Goal: Entertainment & Leisure: Browse casually

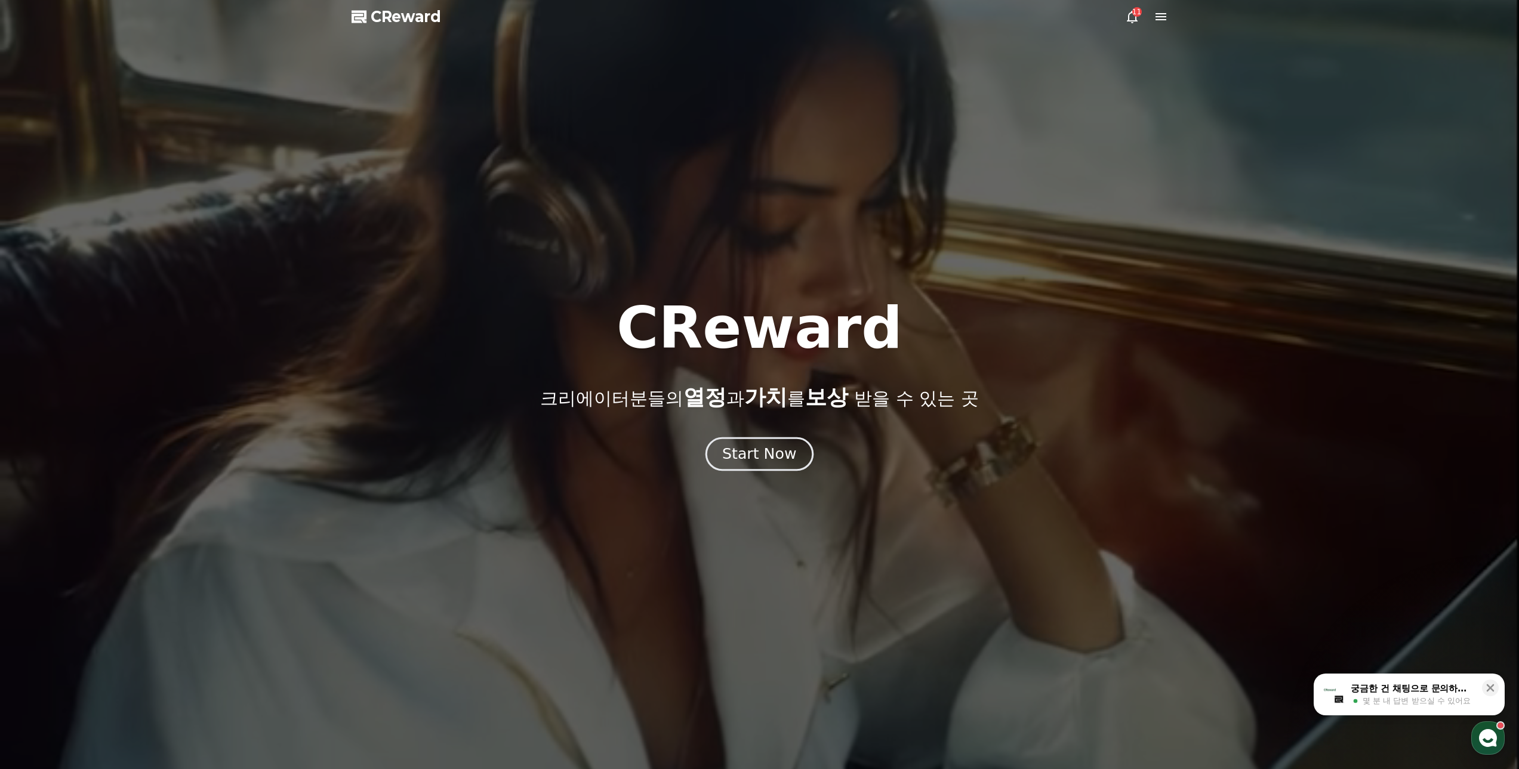
click at [732, 461] on div "Start Now" at bounding box center [759, 454] width 74 height 20
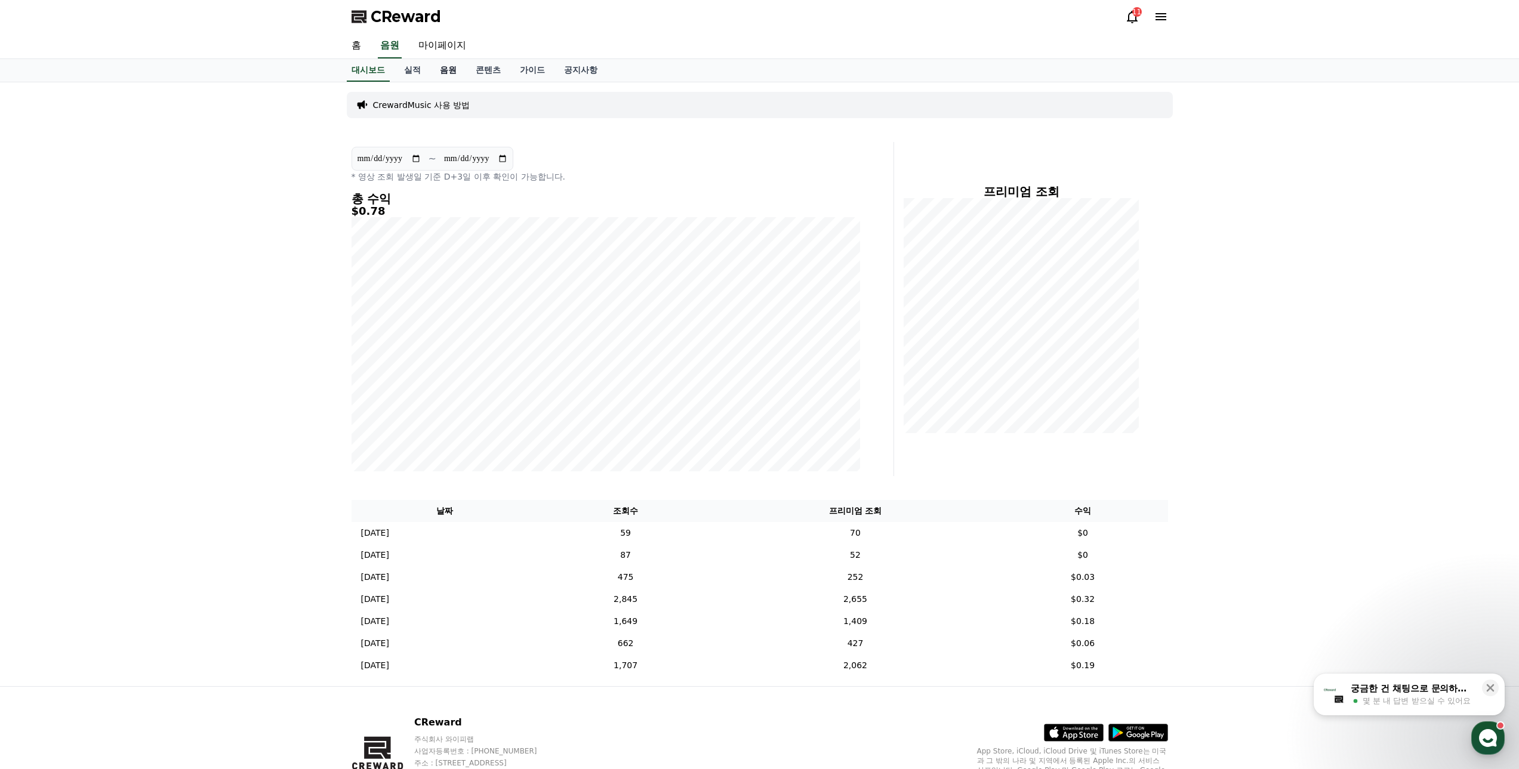
click at [448, 72] on link "음원" at bounding box center [448, 70] width 36 height 23
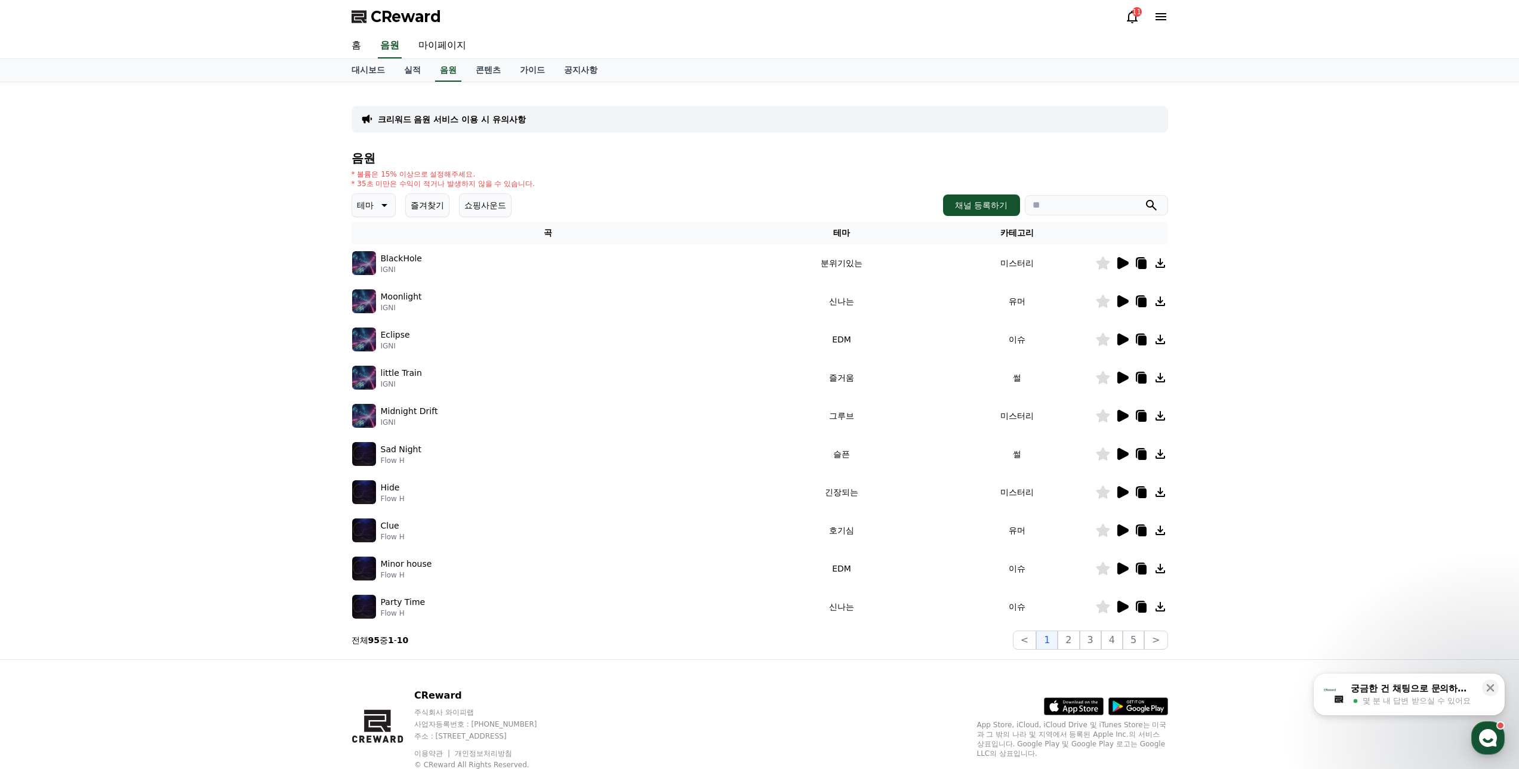
click at [387, 201] on icon at bounding box center [383, 205] width 14 height 14
click at [383, 251] on button "즐거움" at bounding box center [370, 249] width 35 height 26
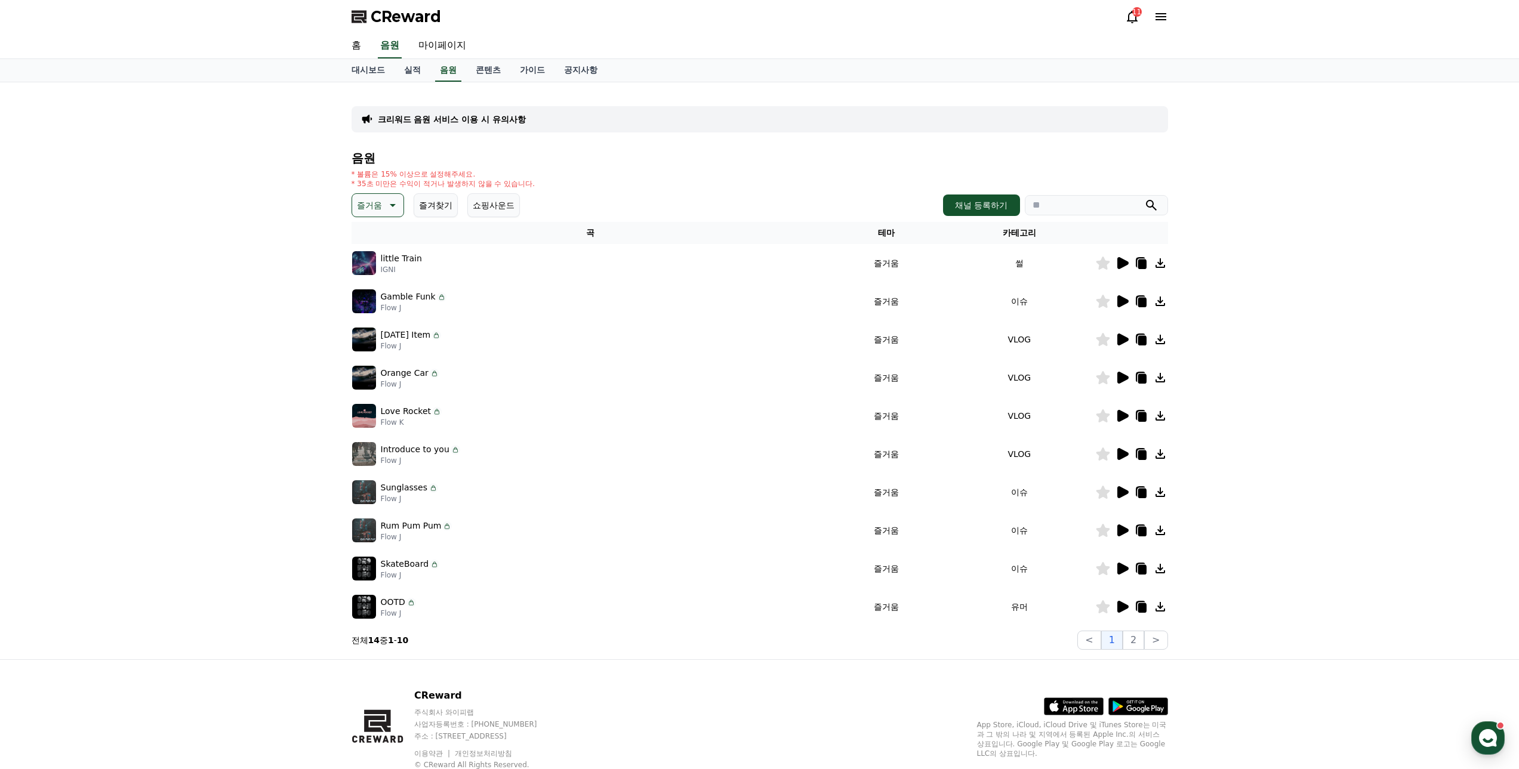
click at [1125, 260] on icon at bounding box center [1122, 263] width 14 height 14
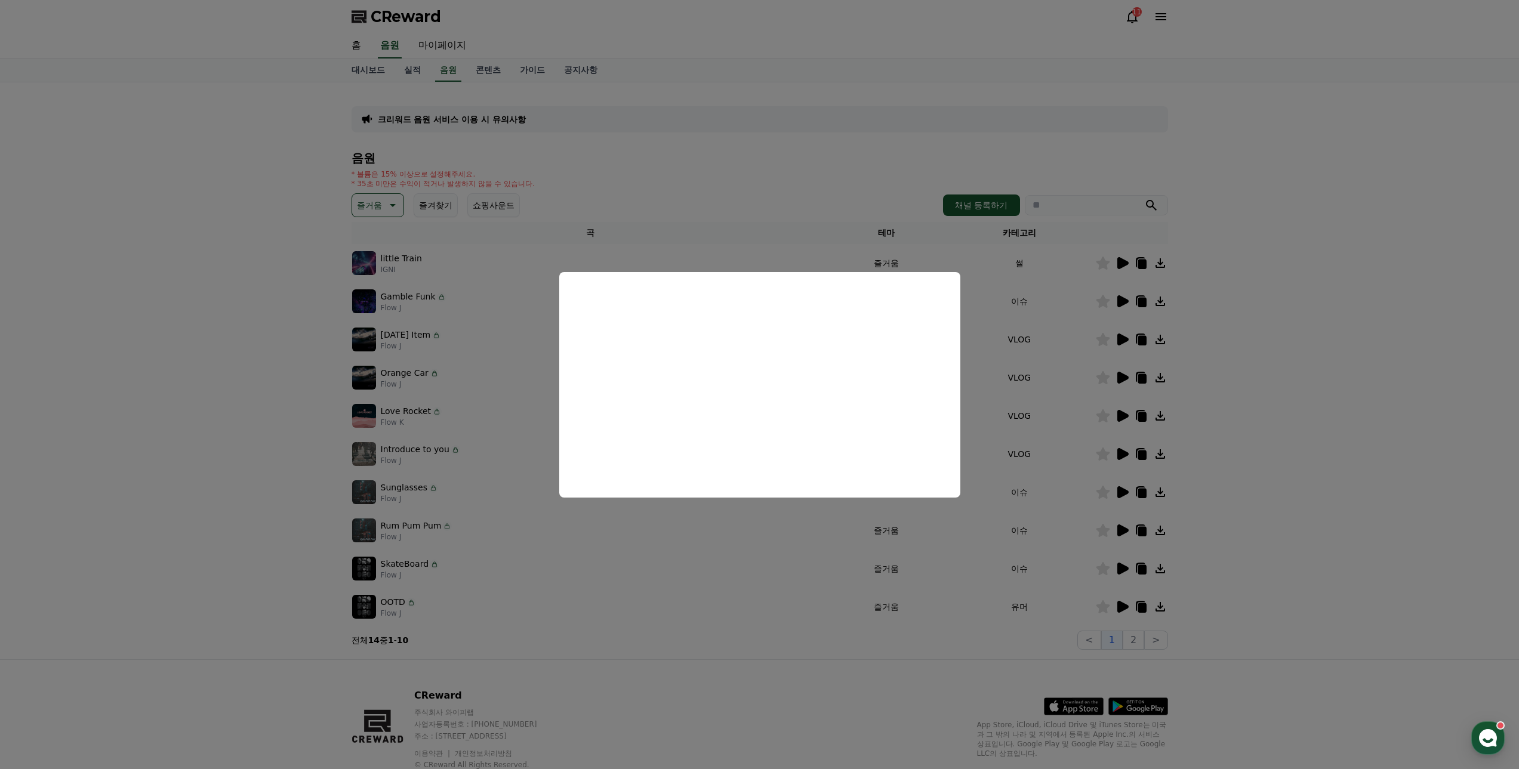
click at [151, 319] on button "close modal" at bounding box center [759, 384] width 1519 height 769
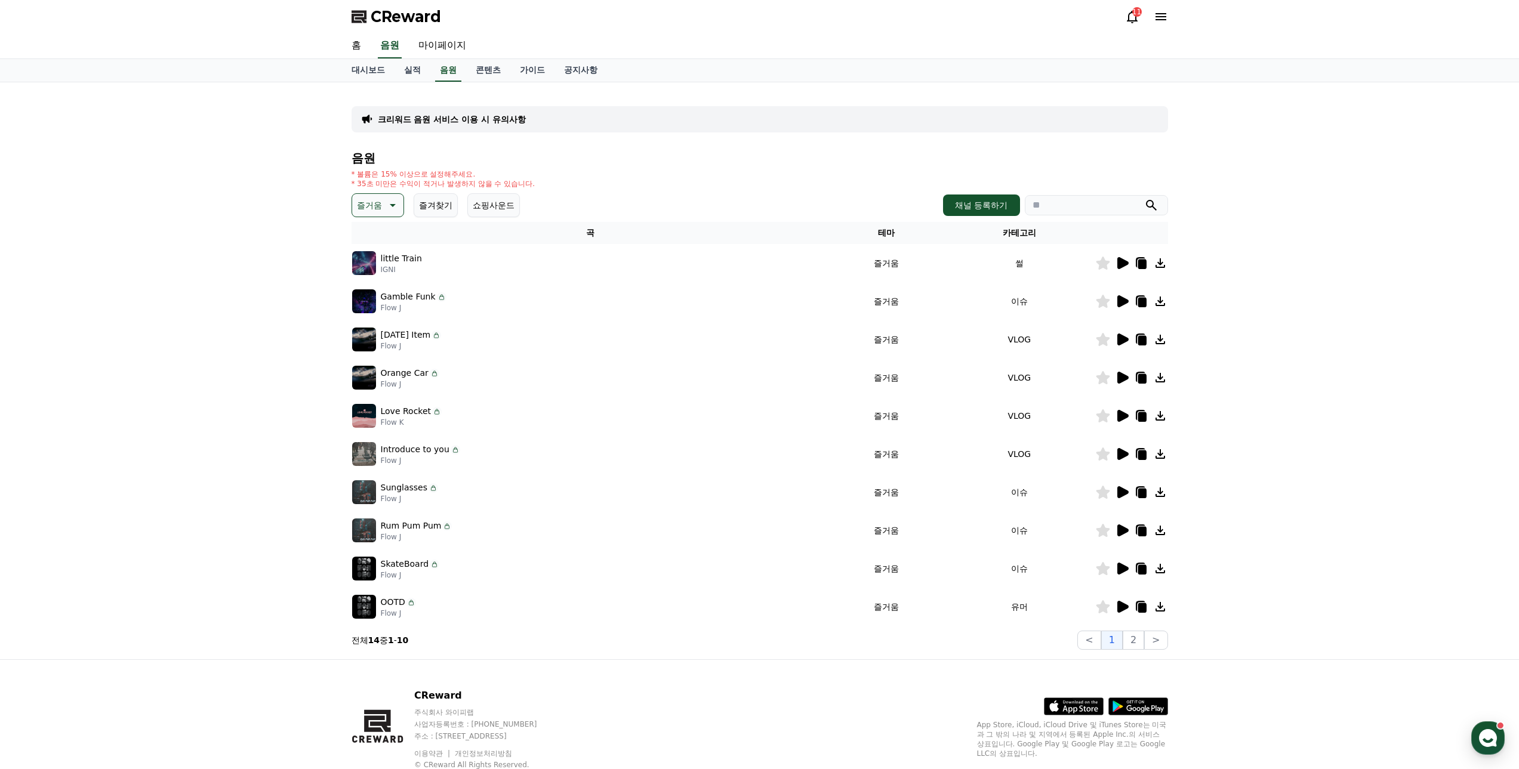
click at [1124, 343] on icon at bounding box center [1122, 339] width 14 height 14
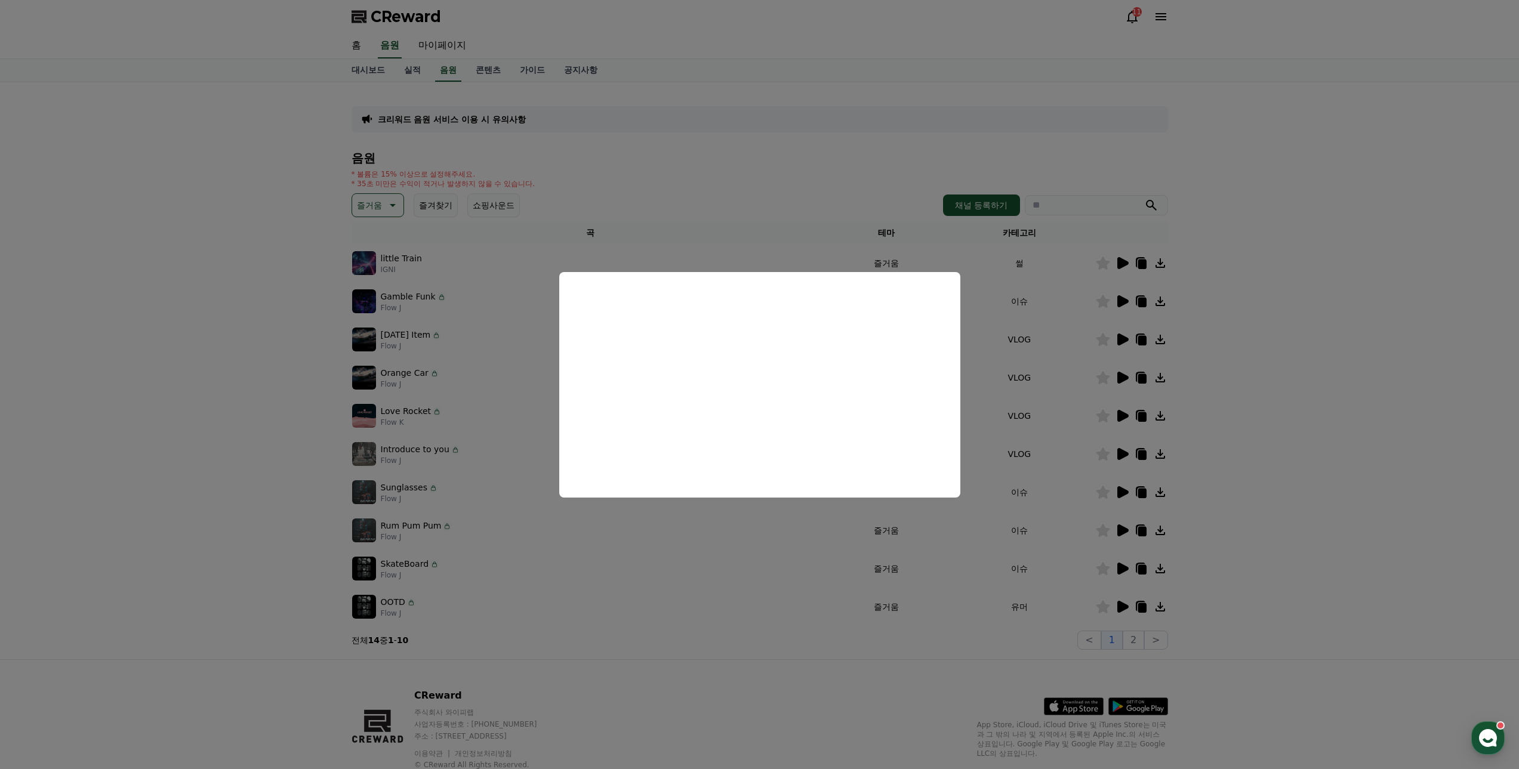
click at [1209, 329] on button "close modal" at bounding box center [759, 384] width 1519 height 769
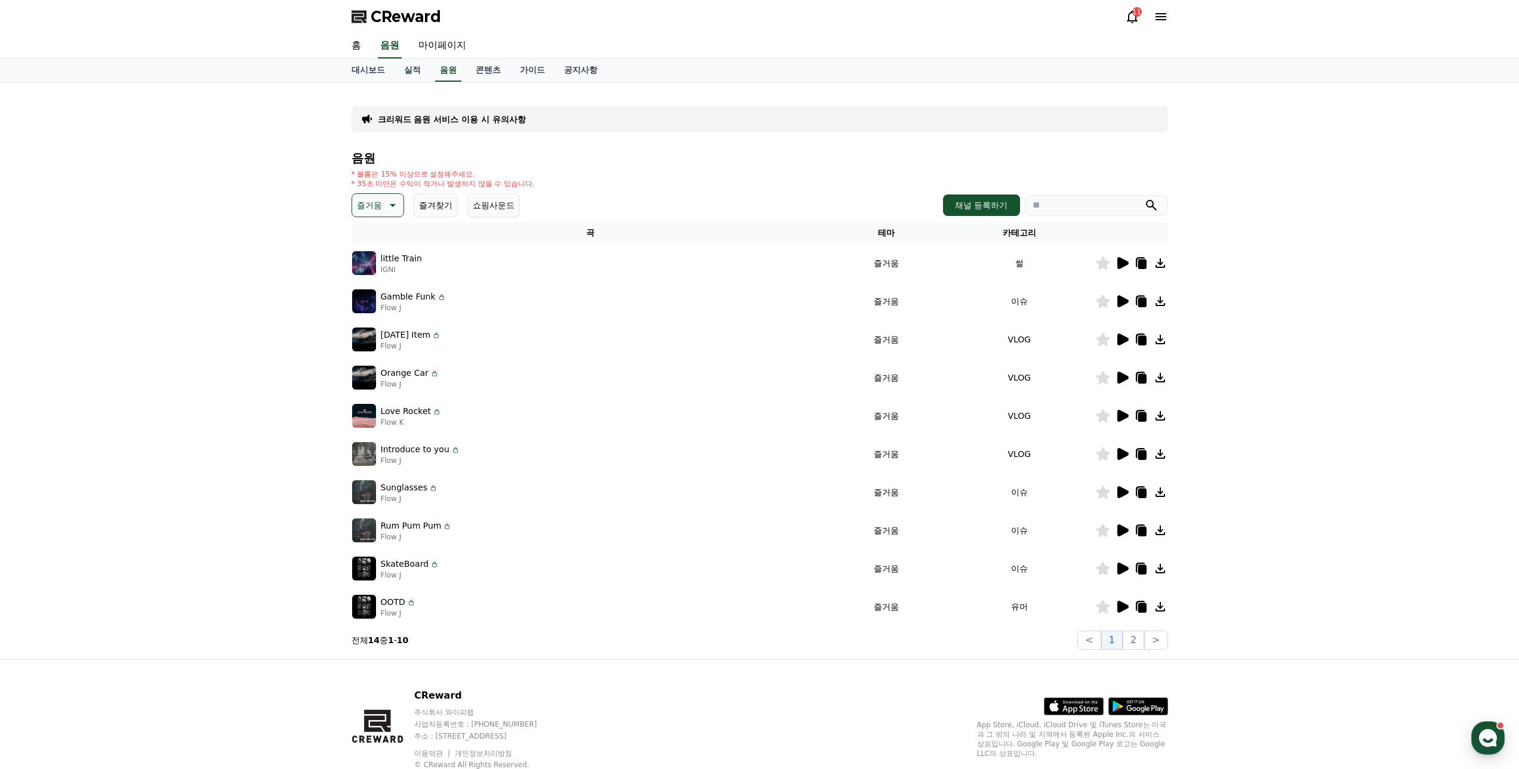
click at [1119, 377] on icon at bounding box center [1122, 378] width 11 height 12
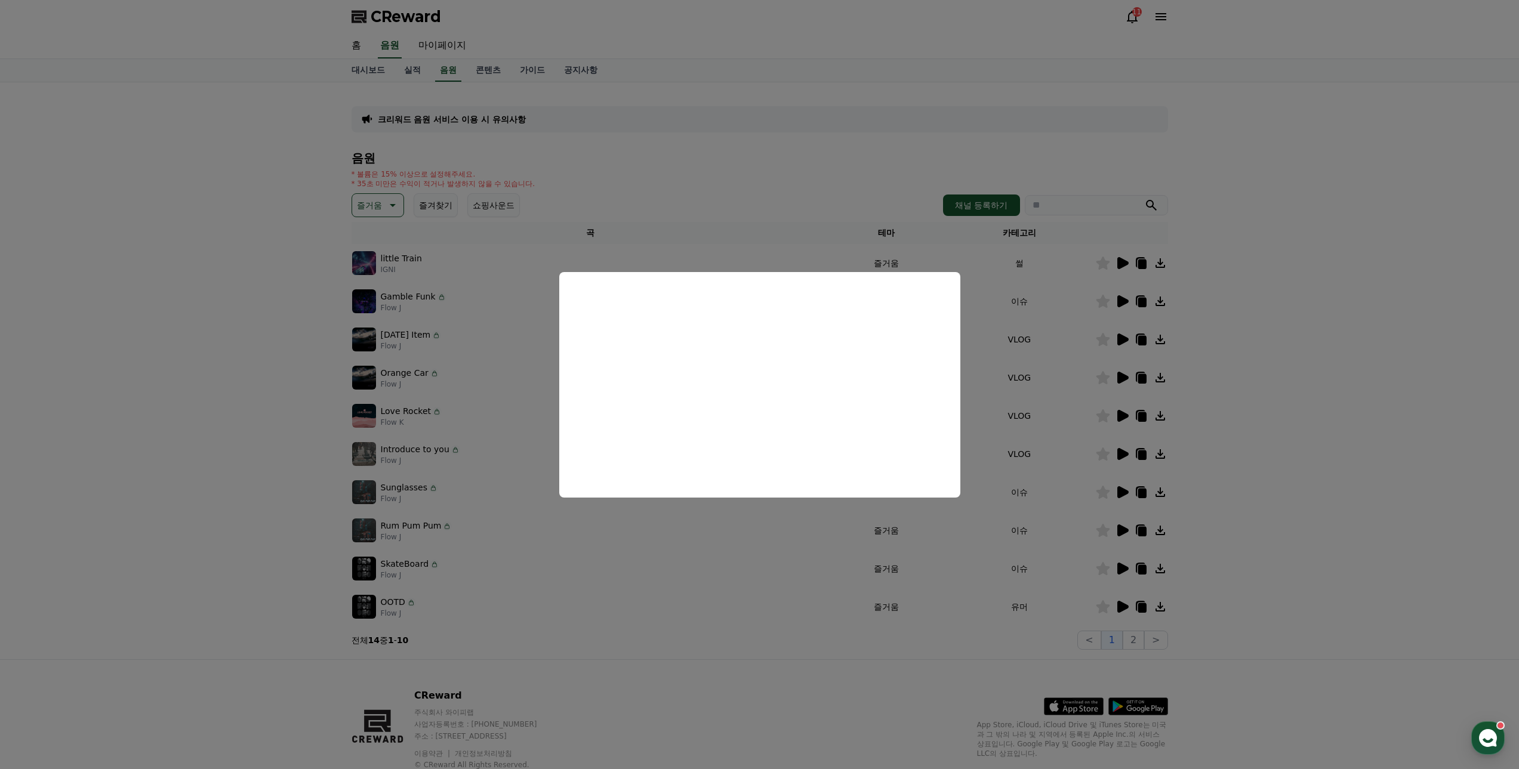
click at [254, 412] on button "close modal" at bounding box center [759, 384] width 1519 height 769
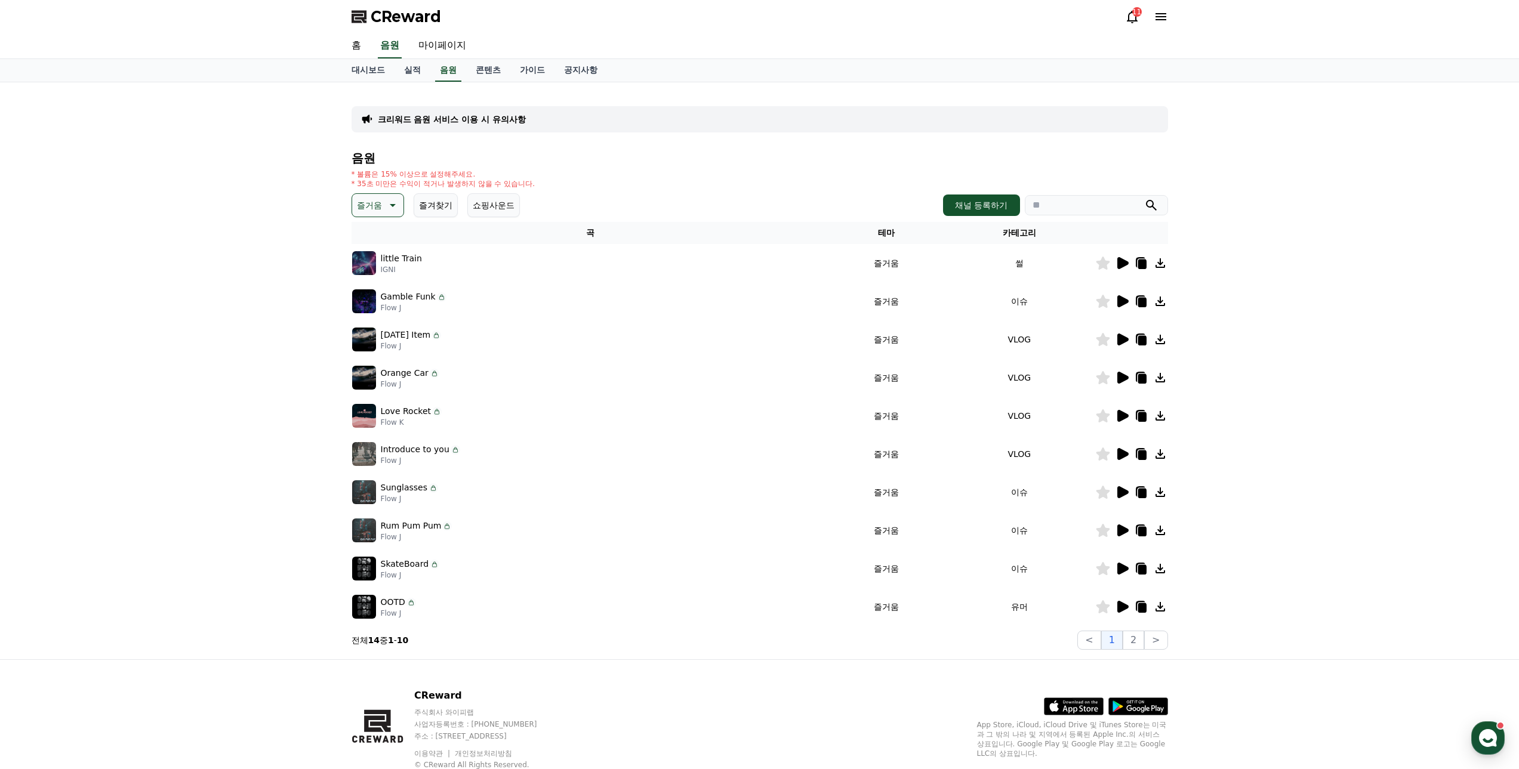
click at [1117, 493] on icon at bounding box center [1122, 492] width 11 height 12
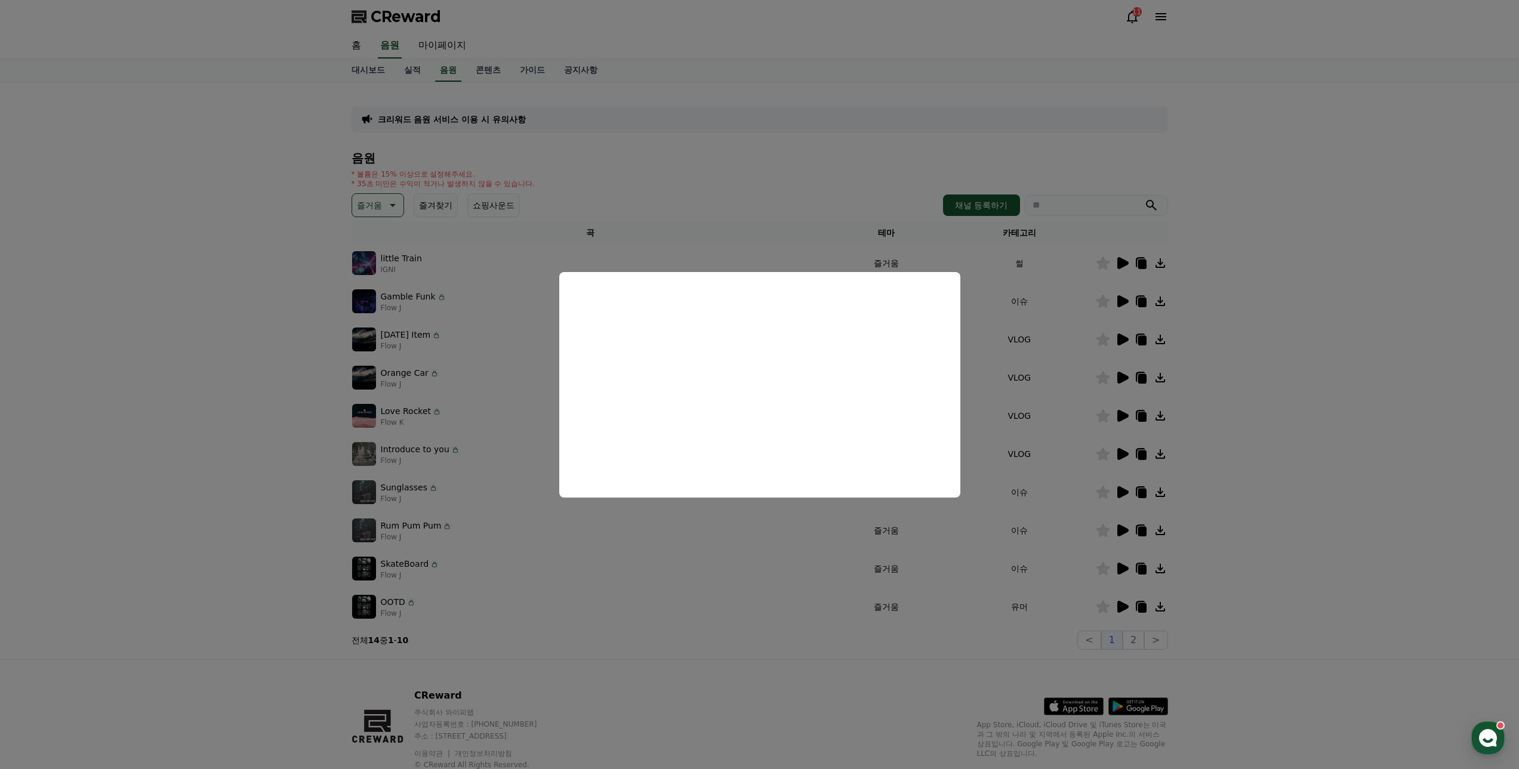
click at [267, 271] on button "close modal" at bounding box center [759, 384] width 1519 height 769
click at [405, 198] on div "즐거움 즐겨찾기 쇼핑사운드" at bounding box center [435, 205] width 168 height 24
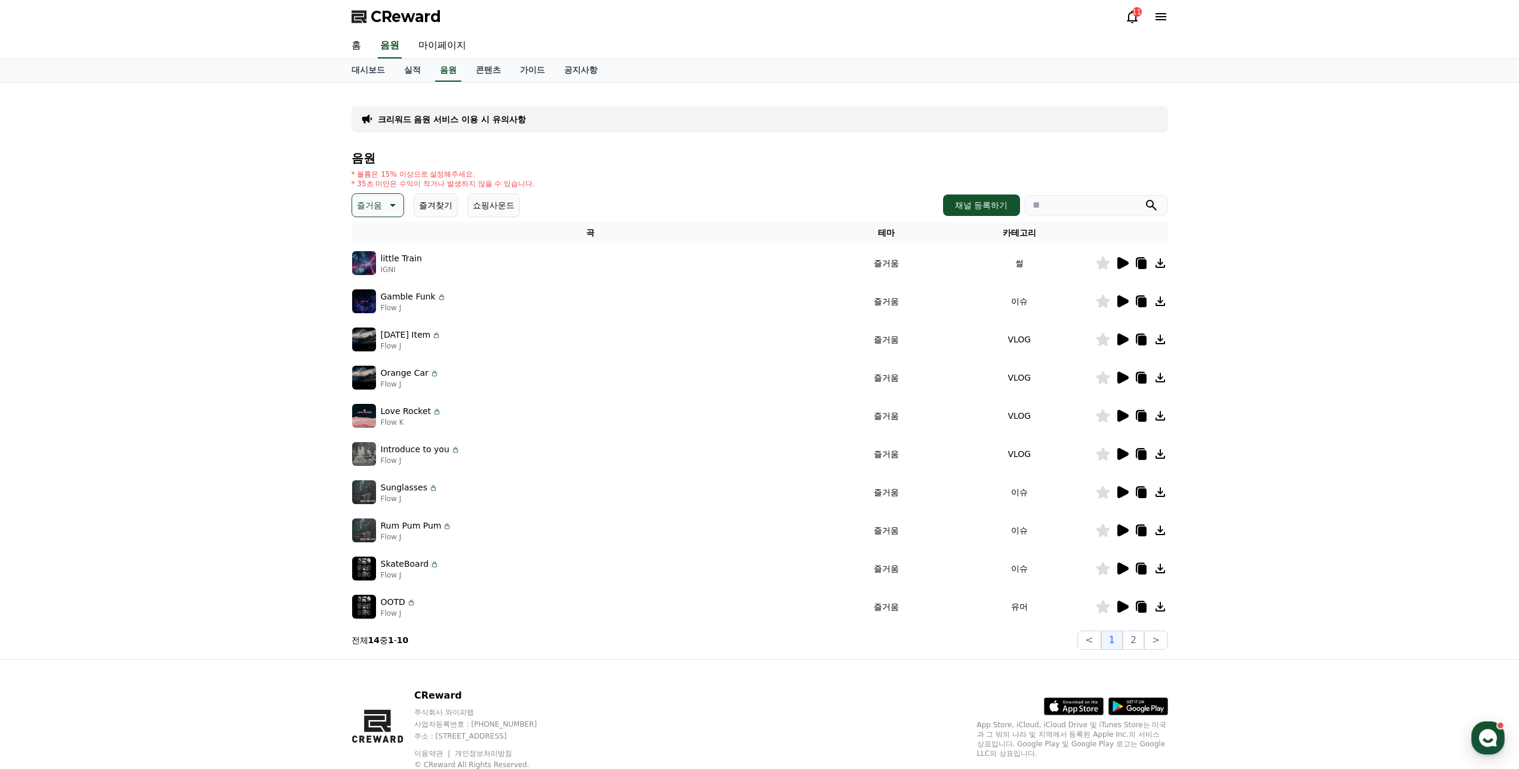
click at [386, 202] on icon at bounding box center [391, 205] width 14 height 14
click at [374, 246] on button "귀여운" at bounding box center [370, 242] width 35 height 26
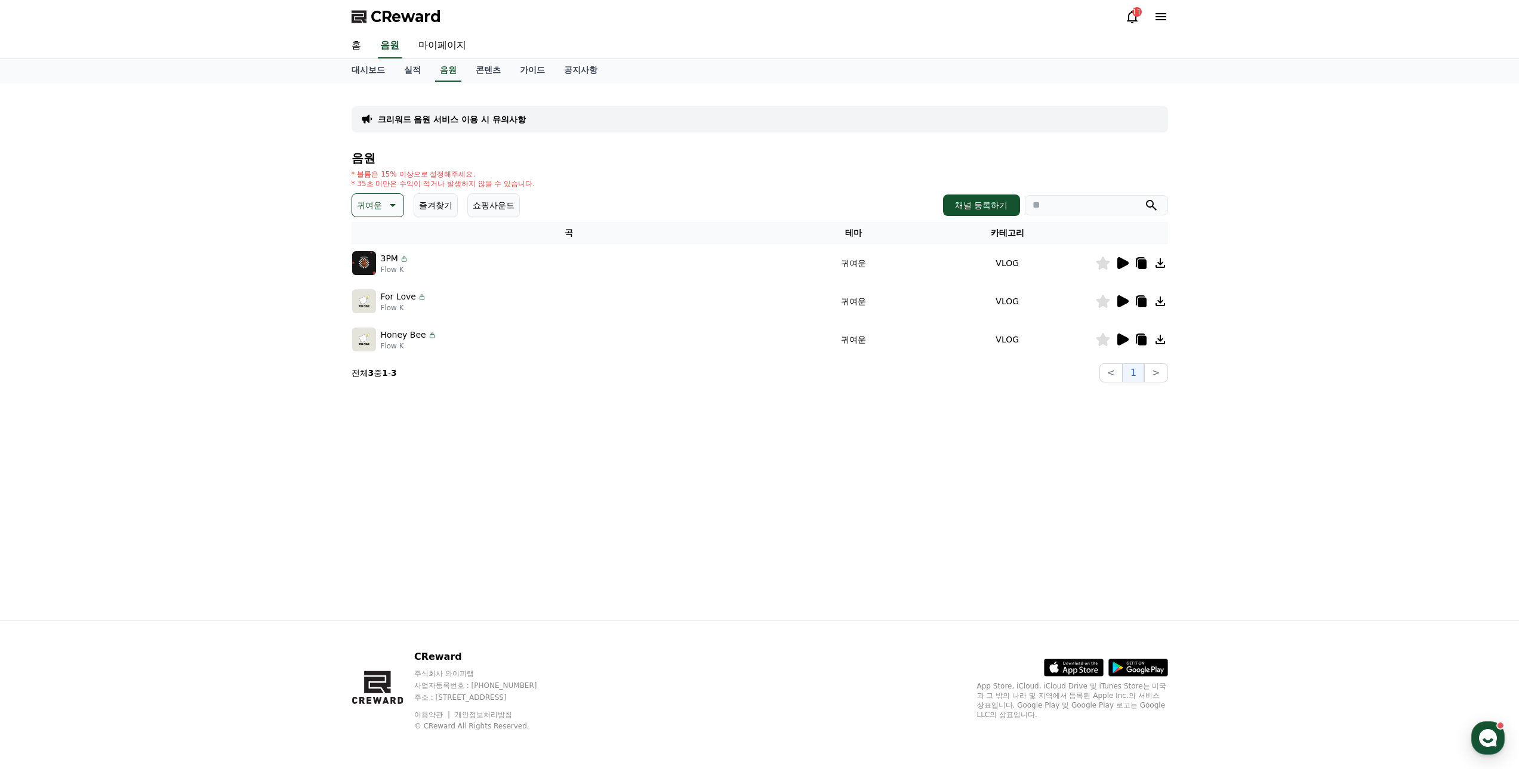
click at [1120, 267] on icon at bounding box center [1122, 263] width 11 height 12
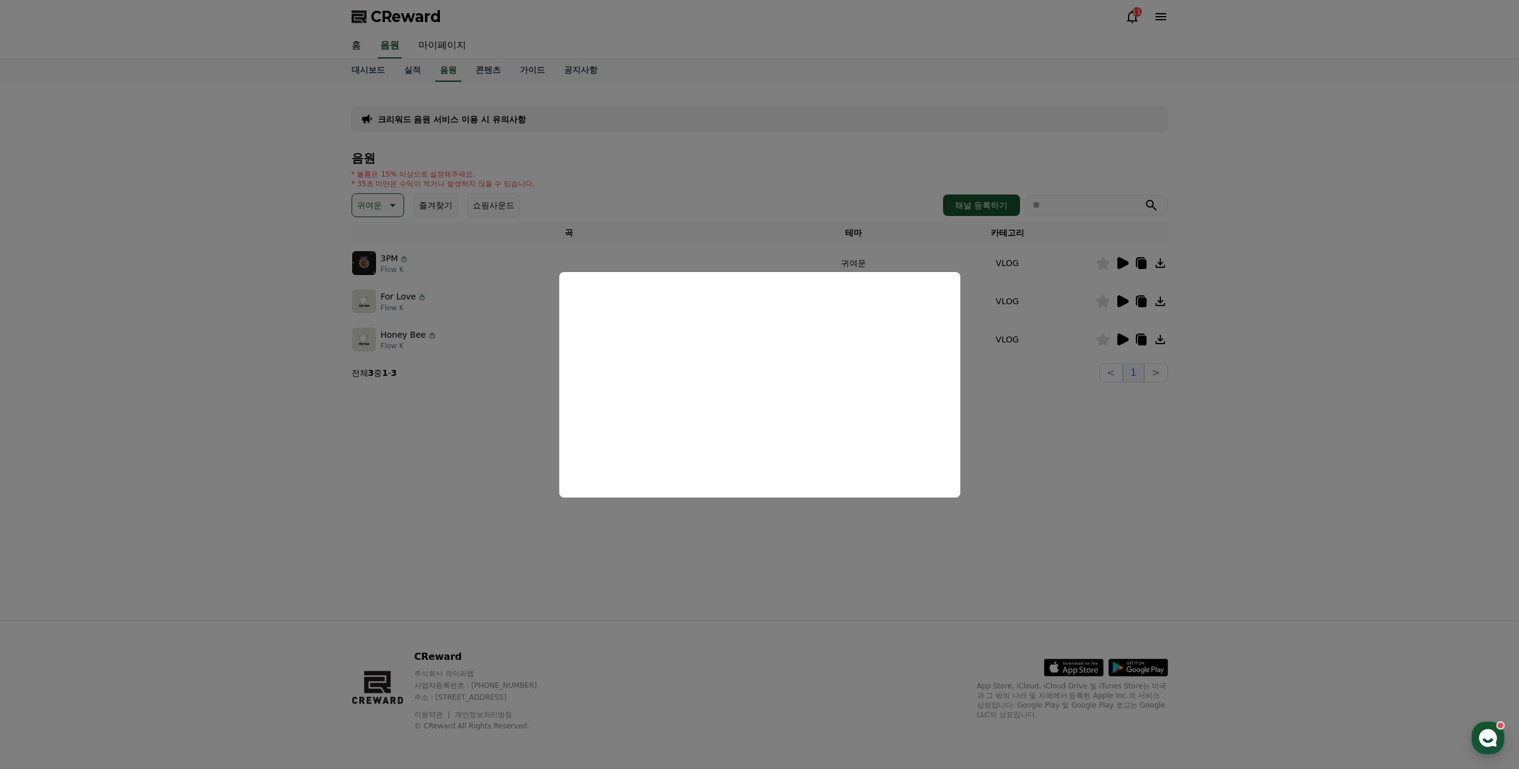
click at [267, 356] on button "close modal" at bounding box center [759, 384] width 1519 height 769
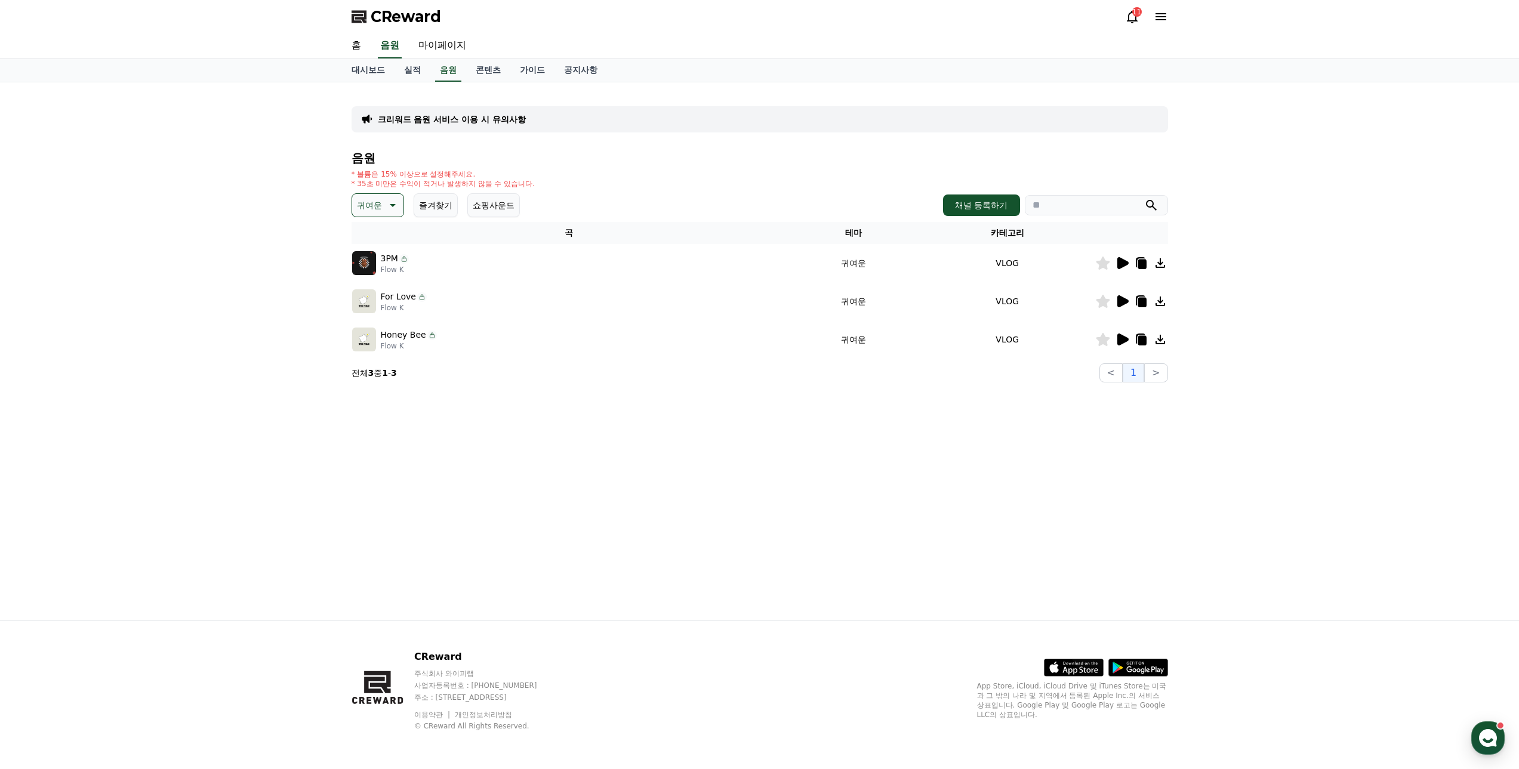
drag, startPoint x: 167, startPoint y: 155, endPoint x: 203, endPoint y: 11, distance: 148.2
click at [167, 155] on div "크리워드 음원 서비스 이용 시 유의사항 음원 * 볼륨은 15% 이상으로 설정해주세요. * 35초 미만은 수익이 적거나 발생하지 않을 수 있습니…" at bounding box center [759, 351] width 1519 height 538
